Goal: Check status: Check status

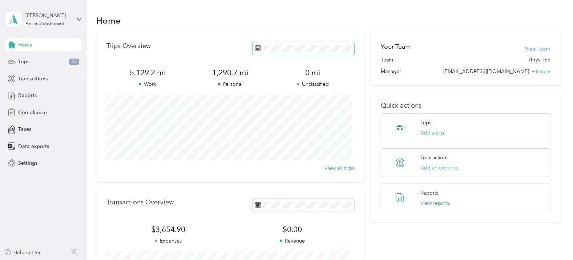
click at [280, 53] on span at bounding box center [303, 48] width 102 height 13
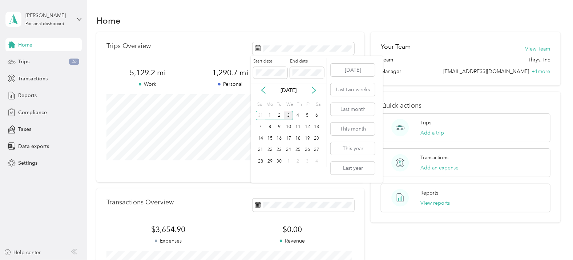
click at [263, 94] on div "[DATE]" at bounding box center [289, 90] width 76 height 13
click at [263, 90] on icon at bounding box center [263, 89] width 7 height 7
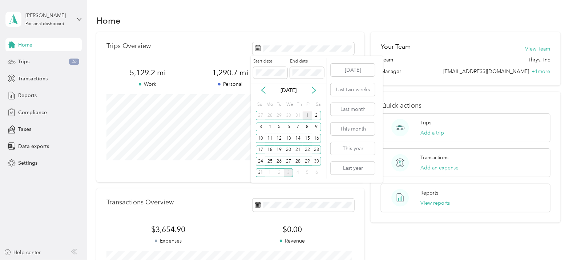
click at [309, 115] on div "1" at bounding box center [307, 115] width 9 height 9
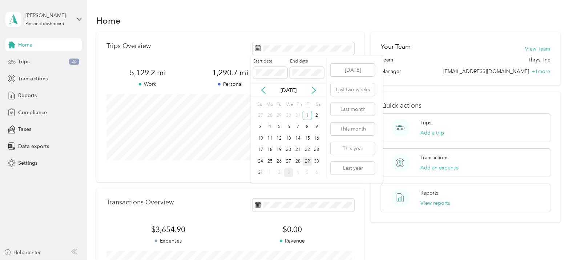
click at [309, 162] on div "29" at bounding box center [307, 161] width 9 height 9
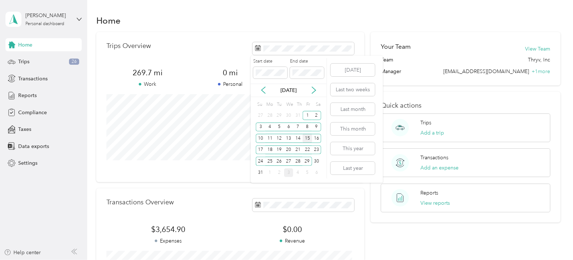
click at [304, 140] on div "15" at bounding box center [307, 138] width 9 height 9
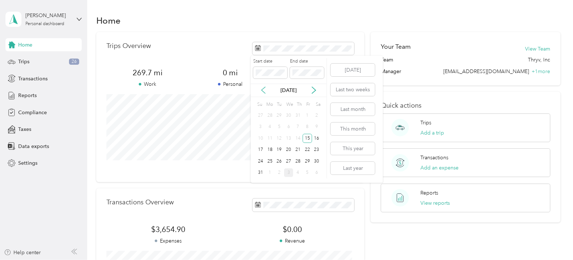
click at [261, 90] on icon at bounding box center [263, 89] width 7 height 7
click at [312, 89] on icon at bounding box center [313, 89] width 7 height 7
click at [308, 114] on div "1" at bounding box center [307, 115] width 9 height 9
click at [308, 113] on div "1" at bounding box center [307, 115] width 9 height 9
click at [308, 76] on span at bounding box center [307, 73] width 34 height 12
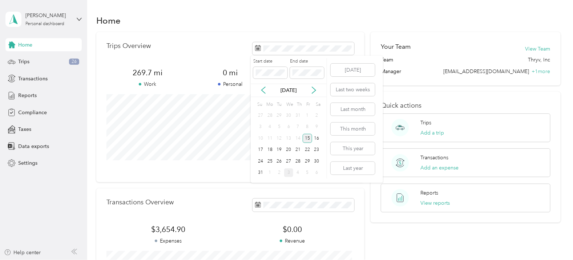
click at [307, 134] on div "15" at bounding box center [307, 138] width 9 height 9
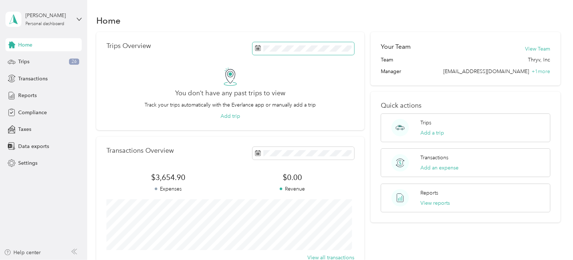
click at [289, 52] on span at bounding box center [303, 48] width 102 height 13
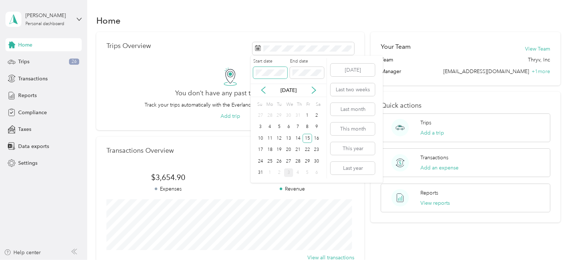
click at [275, 75] on span at bounding box center [270, 73] width 34 height 12
click at [254, 74] on div "Start date End date" at bounding box center [289, 70] width 76 height 25
click at [315, 72] on div "Start date End date" at bounding box center [289, 70] width 76 height 25
click at [307, 110] on div "1" at bounding box center [307, 116] width 9 height 12
click at [307, 113] on div "1" at bounding box center [307, 115] width 9 height 9
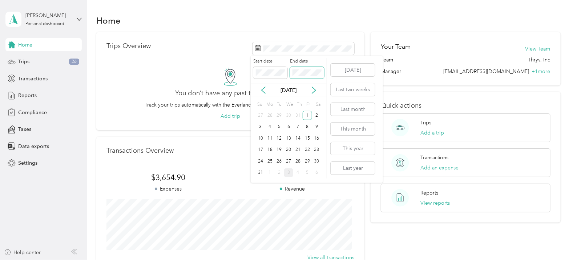
click at [311, 69] on span at bounding box center [307, 73] width 34 height 12
click at [305, 136] on div "15" at bounding box center [307, 138] width 9 height 9
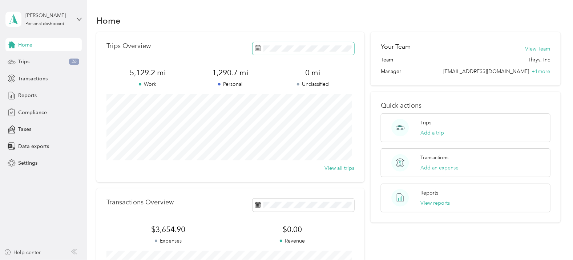
click at [280, 51] on span at bounding box center [303, 48] width 102 height 13
